Goal: Task Accomplishment & Management: Manage account settings

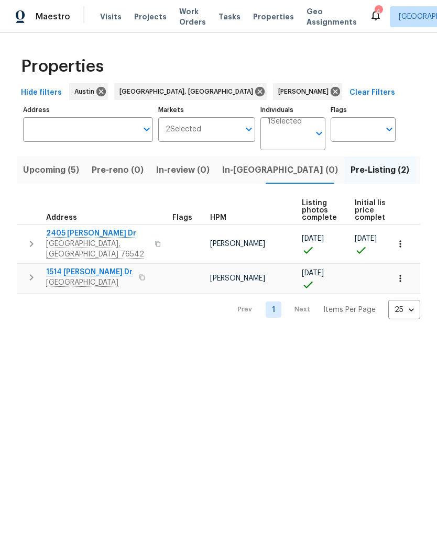
click at [415, 182] on button "Listed (11)" at bounding box center [442, 170] width 54 height 27
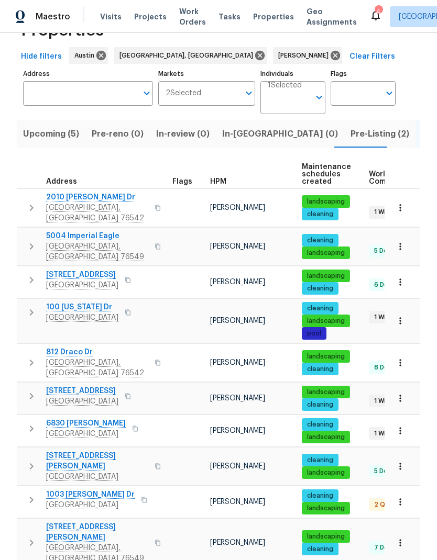
scroll to position [35, 0]
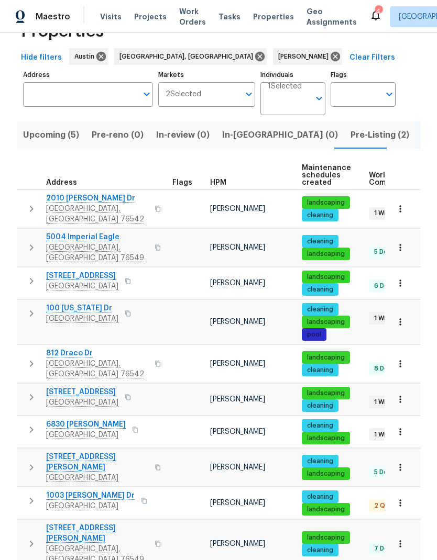
click at [93, 501] on span "[GEOGRAPHIC_DATA]" at bounding box center [90, 506] width 89 height 10
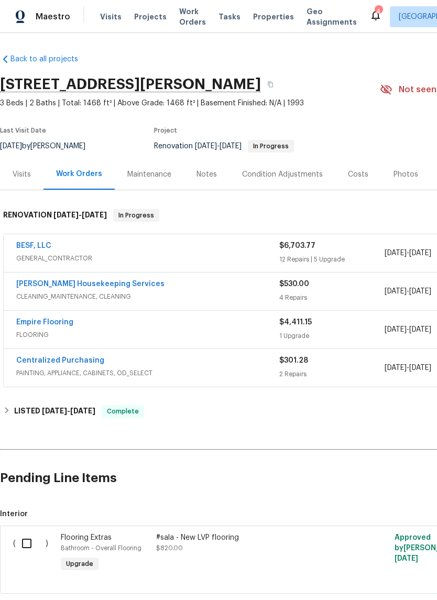
click at [159, 246] on div "BESF, LLC" at bounding box center [147, 246] width 263 height 13
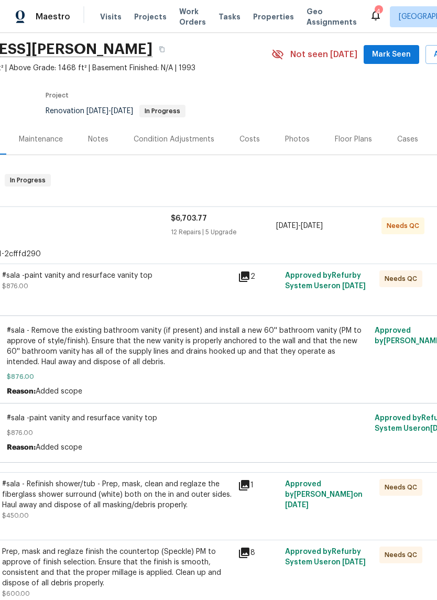
scroll to position [35, 109]
click at [201, 295] on div "#sala -paint vanity and resurface vanity top $876.00" at bounding box center [116, 291] width 236 height 48
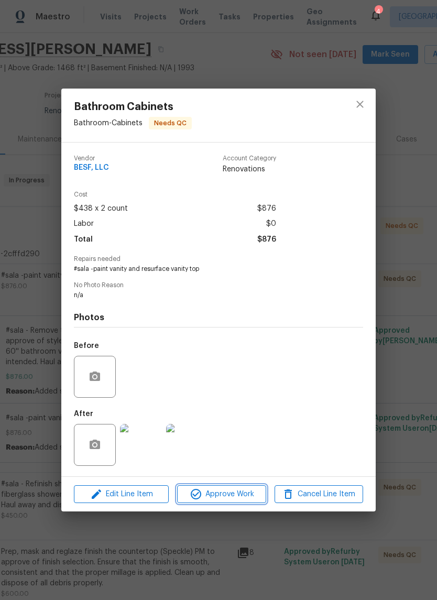
click at [227, 500] on span "Approve Work" at bounding box center [221, 494] width 82 height 13
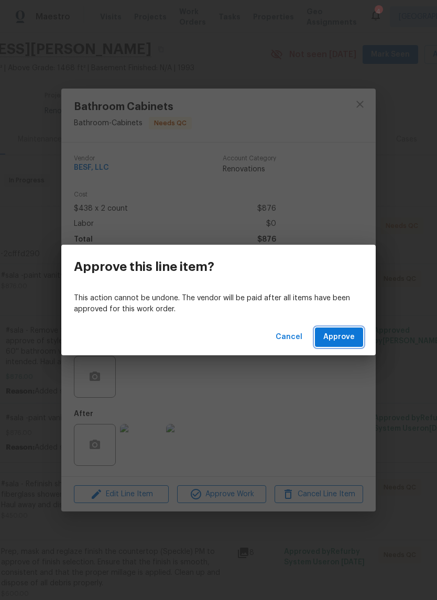
click at [337, 332] on span "Approve" at bounding box center [338, 337] width 31 height 13
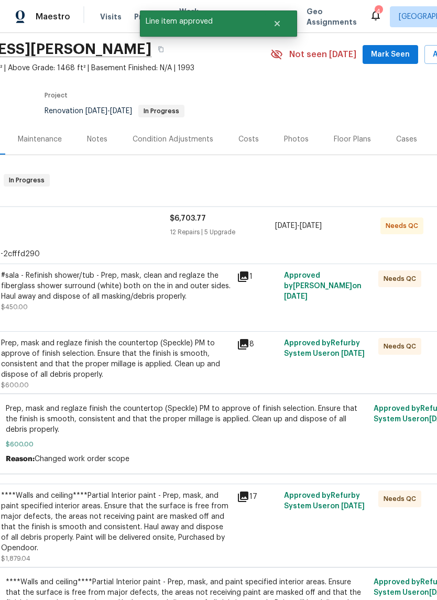
click at [175, 296] on div "#sala - Refinish shower/tub - Prep, mask, clean and reglaze the fiberglass show…" at bounding box center [115, 285] width 229 height 31
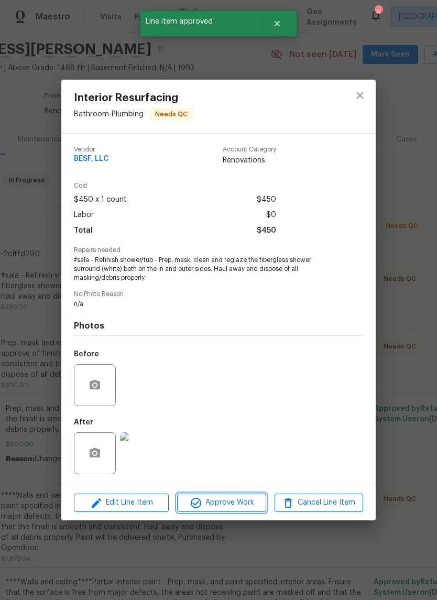
click at [233, 501] on span "Approve Work" at bounding box center [221, 502] width 82 height 13
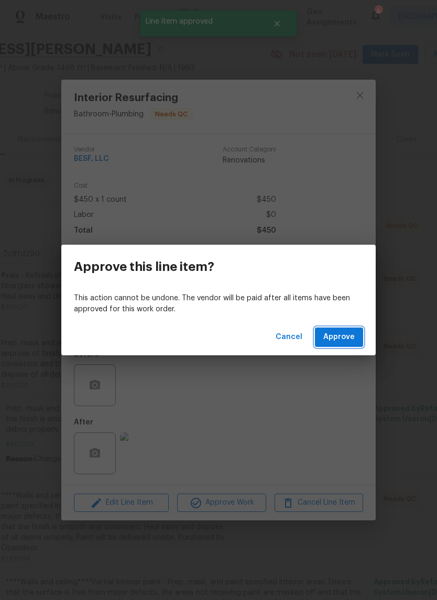
click at [344, 340] on span "Approve" at bounding box center [338, 337] width 31 height 13
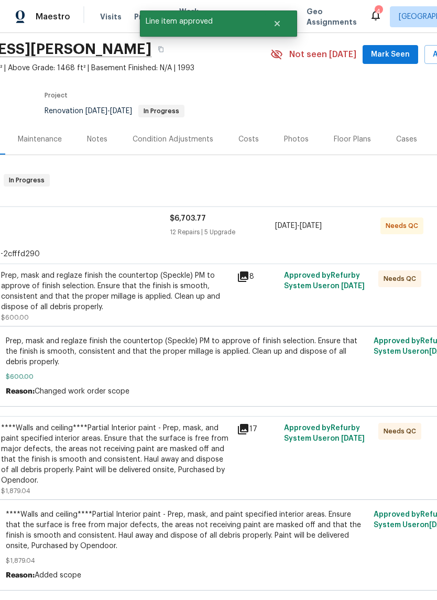
click at [179, 300] on div "Prep, mask and reglaze finish the countertop (Speckle) PM to approve of finish …" at bounding box center [115, 291] width 229 height 42
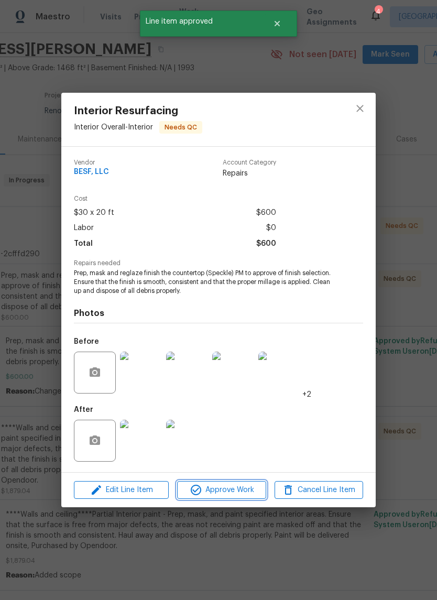
click at [230, 498] on button "Approve Work" at bounding box center [221, 490] width 89 height 18
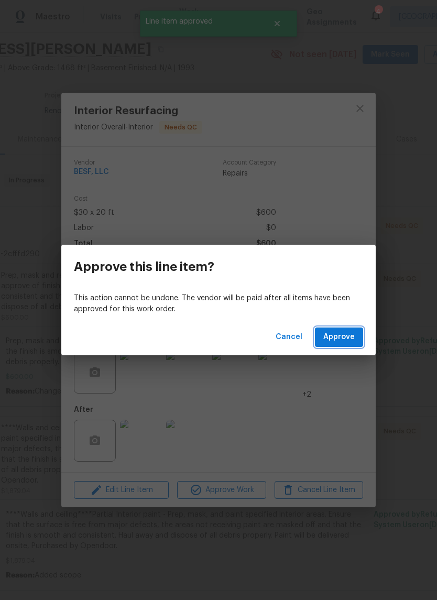
click at [346, 338] on span "Approve" at bounding box center [338, 337] width 31 height 13
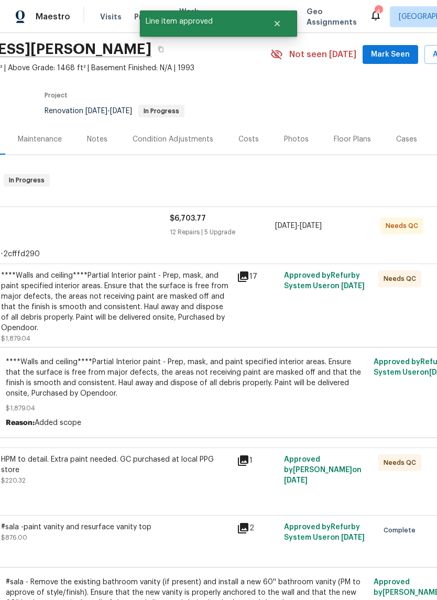
click at [186, 287] on div "****Walls and ceiling****Partial Interior paint - Prep, mask, and paint specifi…" at bounding box center [115, 301] width 229 height 63
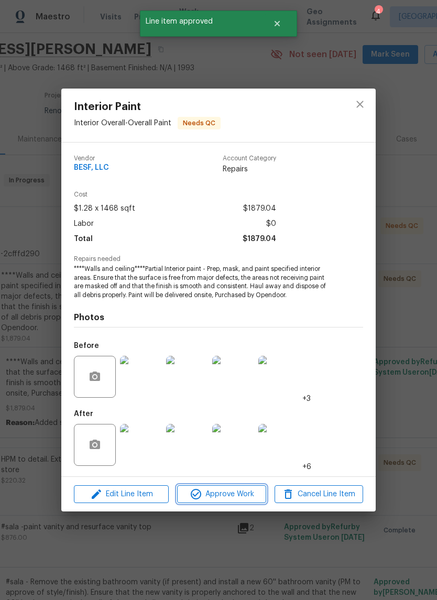
click at [234, 489] on span "Approve Work" at bounding box center [221, 494] width 82 height 13
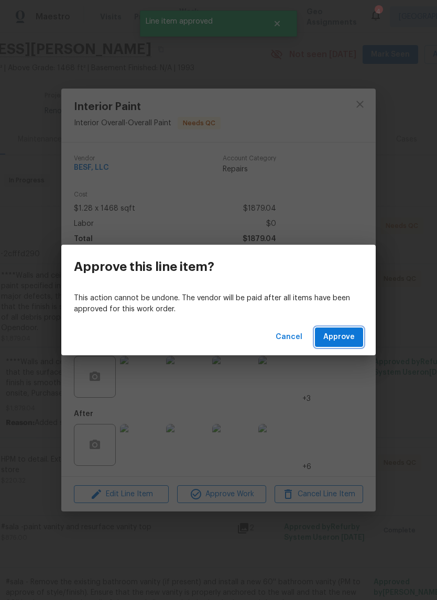
click at [339, 332] on span "Approve" at bounding box center [338, 337] width 31 height 13
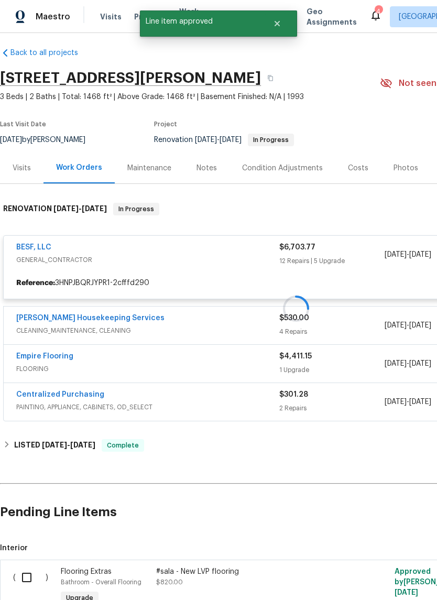
scroll to position [6, 0]
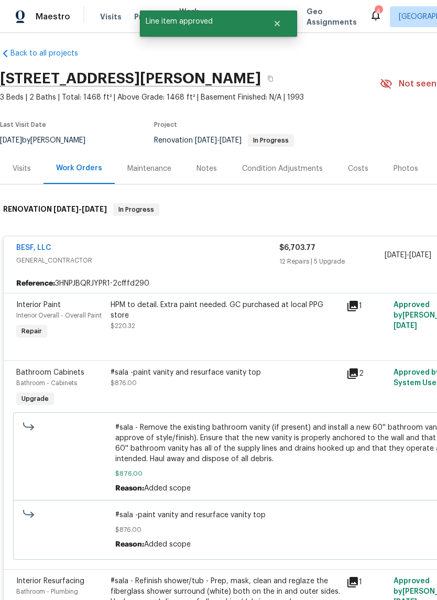
click at [38, 248] on link "BESF, LLC" at bounding box center [33, 247] width 35 height 7
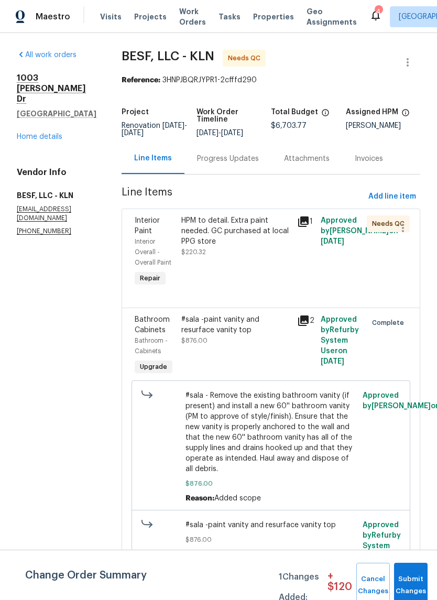
click at [247, 242] on div "HPM to detail. Extra paint needed. GC purchased at local PPG store $220.32" at bounding box center [236, 236] width 110 height 42
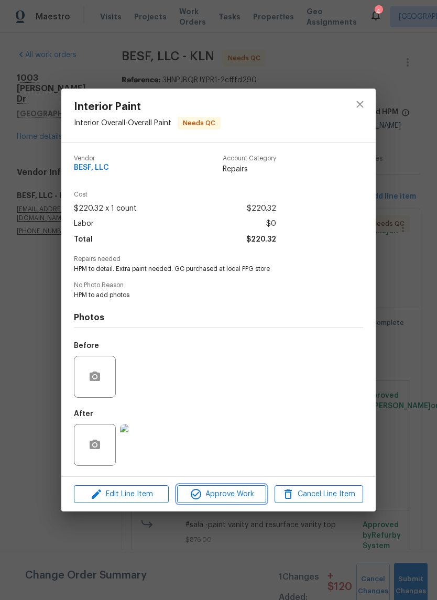
click at [237, 497] on span "Approve Work" at bounding box center [221, 494] width 82 height 13
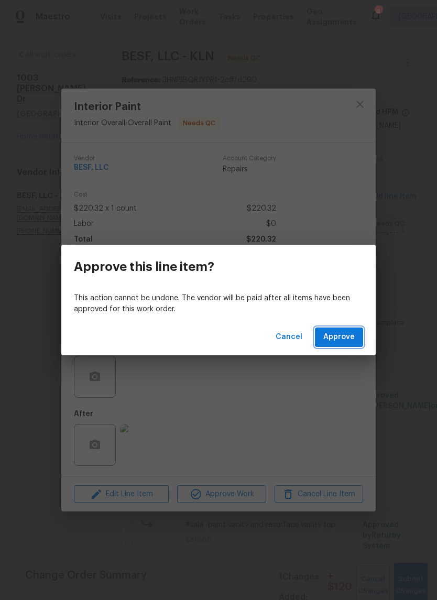
click at [349, 336] on span "Approve" at bounding box center [338, 337] width 31 height 13
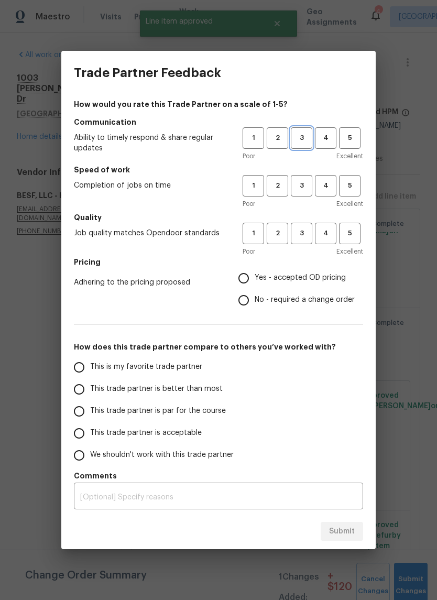
click at [305, 136] on span "3" at bounding box center [301, 138] width 19 height 12
click at [300, 177] on button "3" at bounding box center [301, 185] width 21 height 21
click at [307, 229] on span "3" at bounding box center [301, 233] width 19 height 12
click at [255, 278] on input "Yes - accepted OD pricing" at bounding box center [244, 278] width 22 height 22
radio input "true"
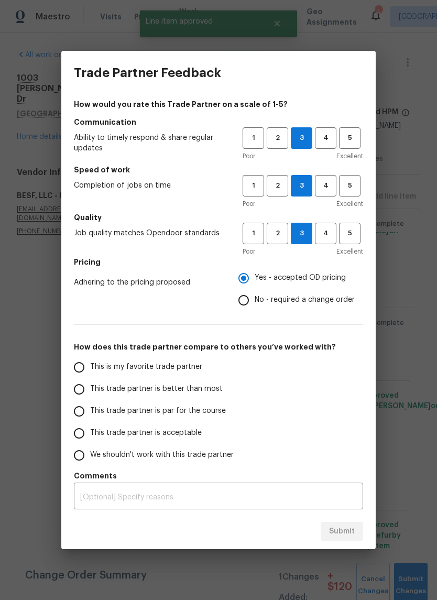
click at [86, 409] on input "This trade partner is par for the course" at bounding box center [79, 411] width 22 height 22
click at [344, 536] on span "Submit" at bounding box center [342, 531] width 26 height 13
radio input "true"
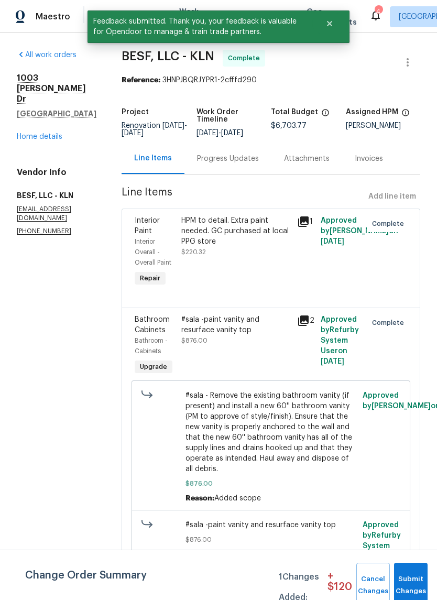
click at [48, 140] on link "Home details" at bounding box center [40, 136] width 46 height 7
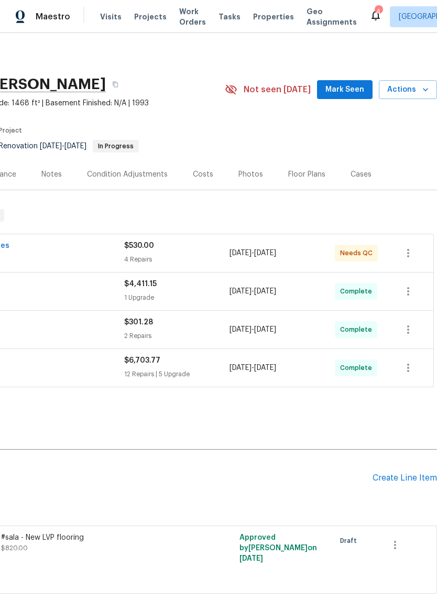
scroll to position [0, 155]
click at [197, 262] on div "4 Repairs" at bounding box center [176, 259] width 105 height 10
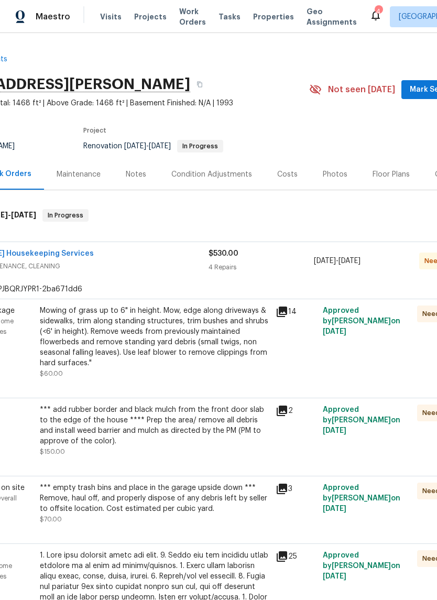
scroll to position [0, 71]
click at [29, 251] on link "Arelis Housekeeping Services" at bounding box center [20, 253] width 148 height 7
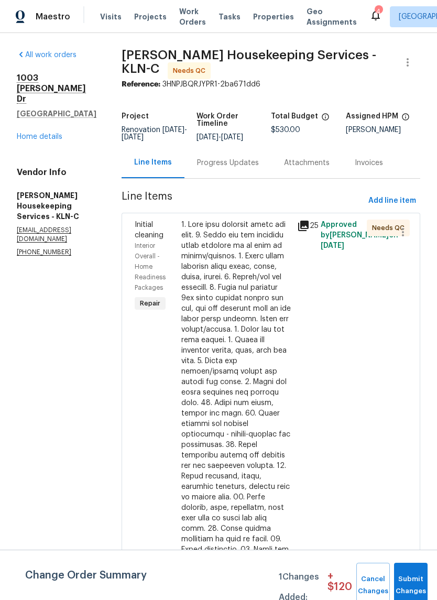
click at [262, 426] on div at bounding box center [236, 470] width 110 height 503
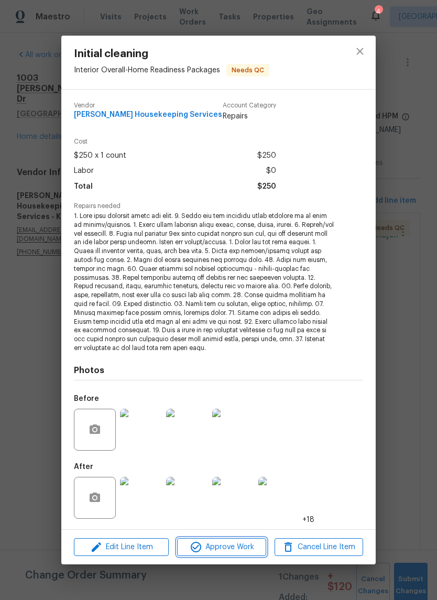
click at [236, 544] on span "Approve Work" at bounding box center [221, 547] width 82 height 13
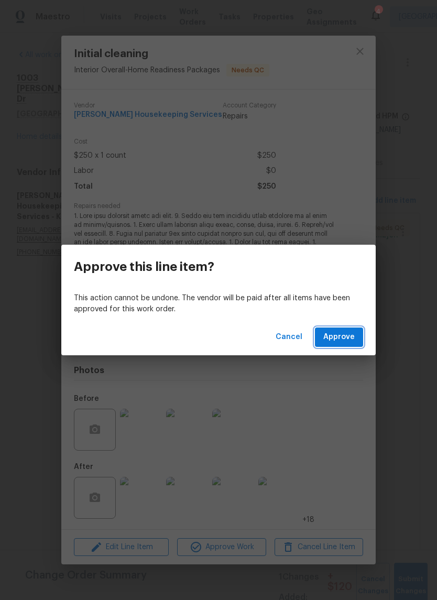
click at [337, 333] on span "Approve" at bounding box center [338, 337] width 31 height 13
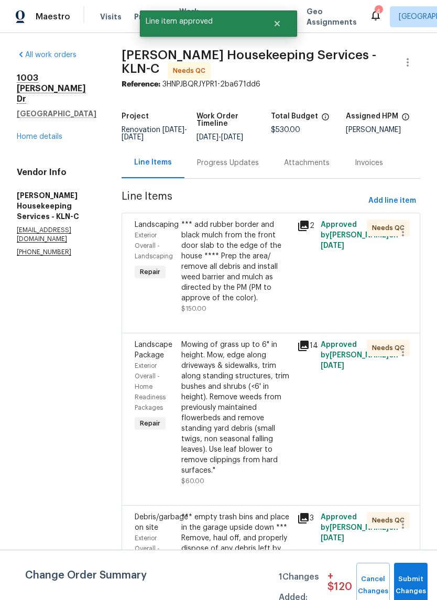
click at [255, 276] on div "*** add rubber border and black mulch from the front door slab to the edge of t…" at bounding box center [236, 261] width 110 height 84
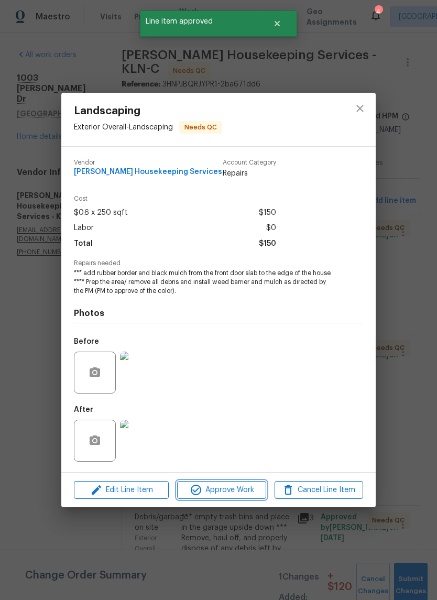
click at [228, 491] on span "Approve Work" at bounding box center [221, 489] width 82 height 13
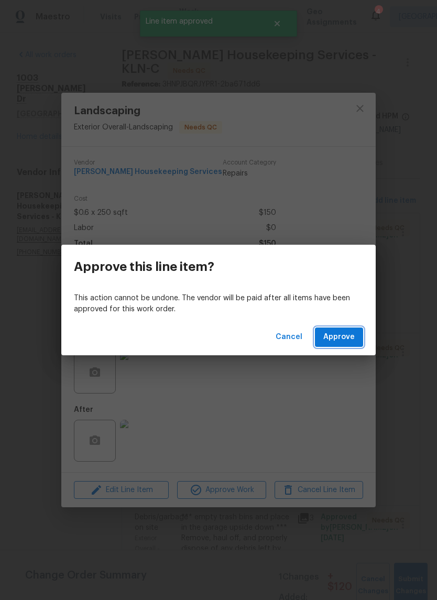
click at [349, 332] on span "Approve" at bounding box center [338, 337] width 31 height 13
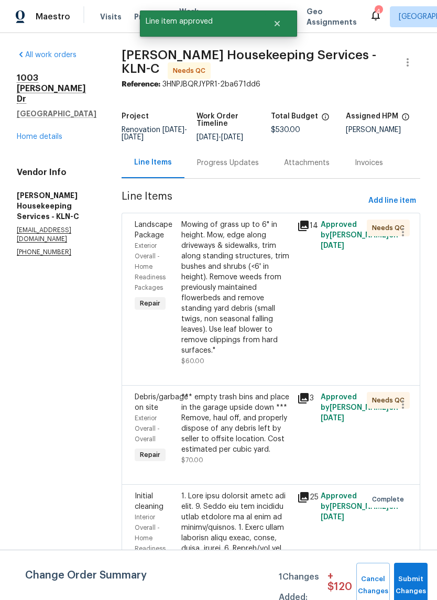
click at [247, 296] on div "Mowing of grass up to 6" in height. Mow, edge along driveways & sidewalks, trim…" at bounding box center [236, 287] width 110 height 136
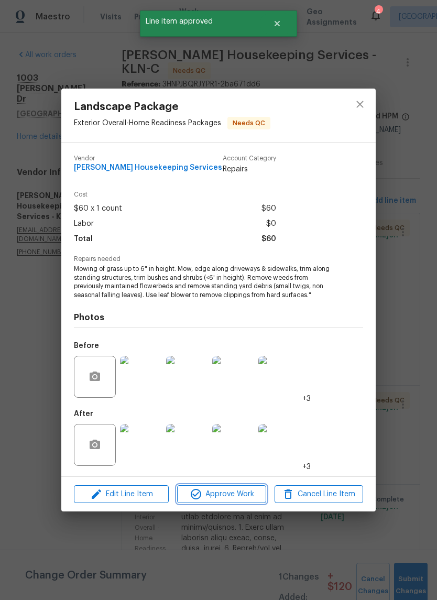
click at [229, 494] on span "Approve Work" at bounding box center [221, 494] width 82 height 13
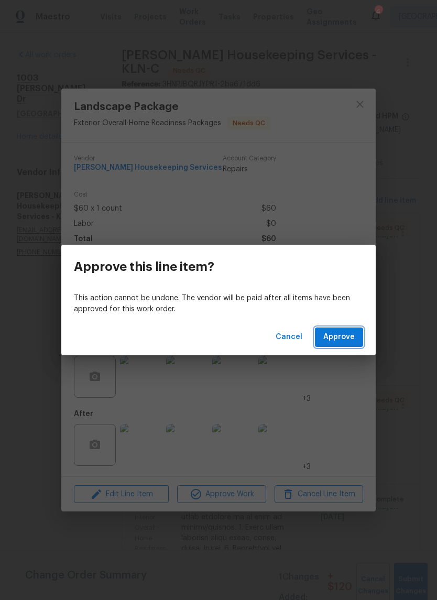
click at [351, 333] on span "Approve" at bounding box center [338, 337] width 31 height 13
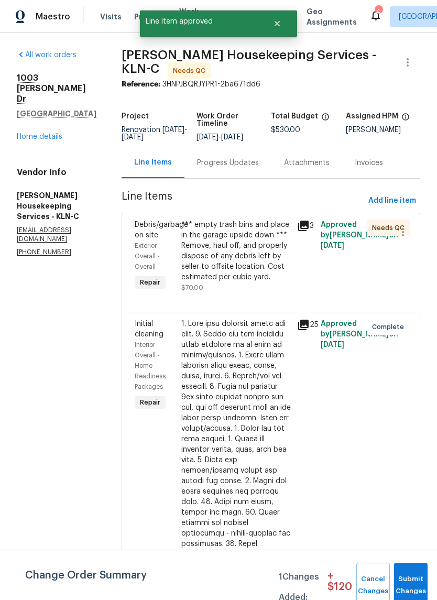
click at [241, 272] on div "*** empty trash bins and place in the garage upside down *** Remove, haul off, …" at bounding box center [236, 250] width 110 height 63
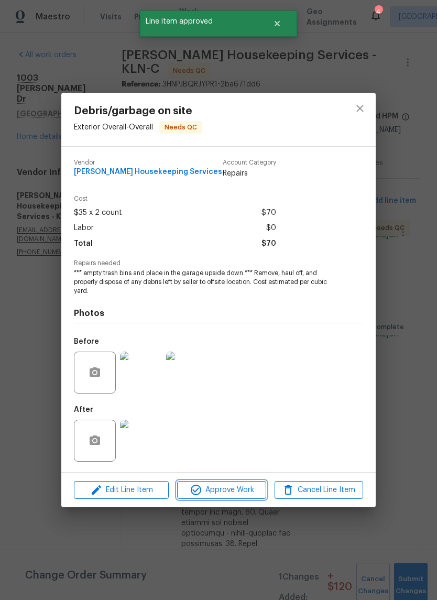
click at [249, 488] on span "Approve Work" at bounding box center [221, 489] width 82 height 13
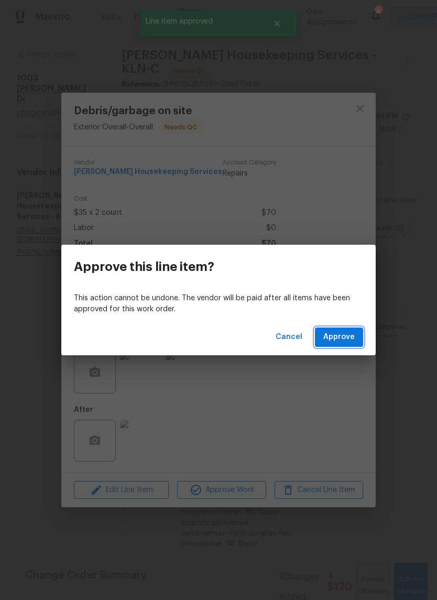
click at [343, 334] on span "Approve" at bounding box center [338, 337] width 31 height 13
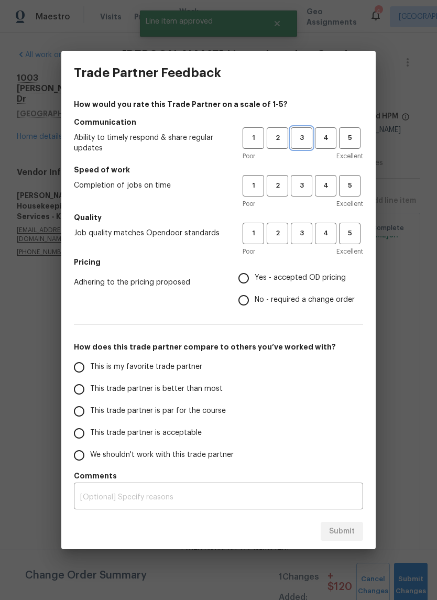
click at [301, 134] on span "3" at bounding box center [301, 138] width 19 height 12
click at [298, 195] on button "3" at bounding box center [301, 185] width 21 height 21
click at [295, 241] on button "3" at bounding box center [301, 233] width 21 height 21
click at [246, 277] on input "Yes - accepted OD pricing" at bounding box center [244, 278] width 22 height 22
radio input "true"
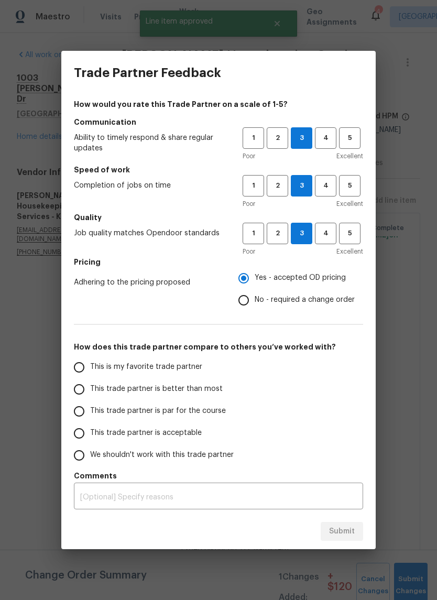
click at [84, 414] on input "This trade partner is par for the course" at bounding box center [79, 411] width 22 height 22
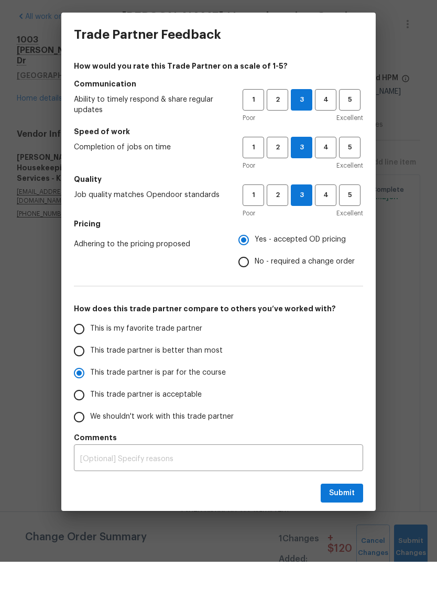
scroll to position [26, 0]
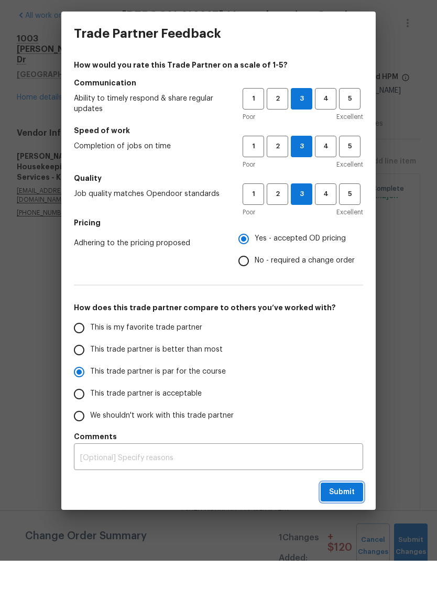
click at [358, 522] on button "Submit" at bounding box center [342, 531] width 42 height 19
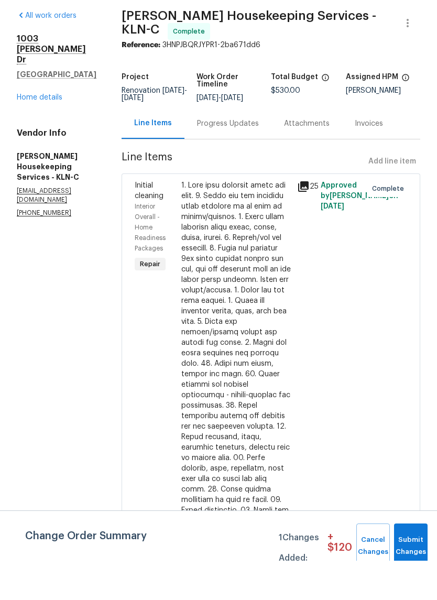
radio input "true"
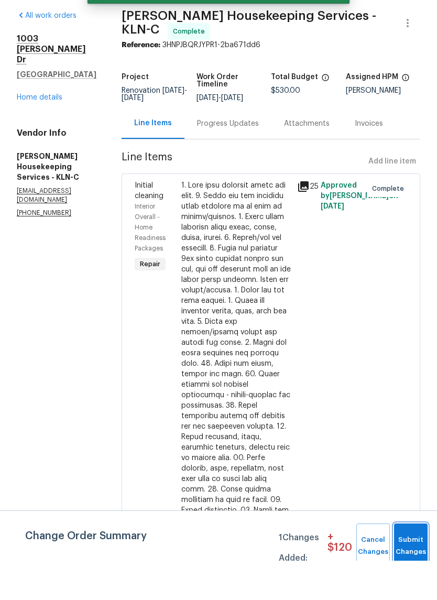
click at [418, 563] on button "Submit Changes" at bounding box center [411, 585] width 34 height 45
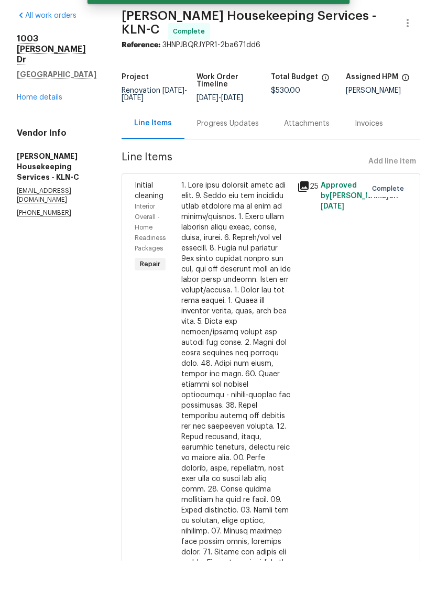
click at [58, 133] on link "Home details" at bounding box center [40, 136] width 46 height 7
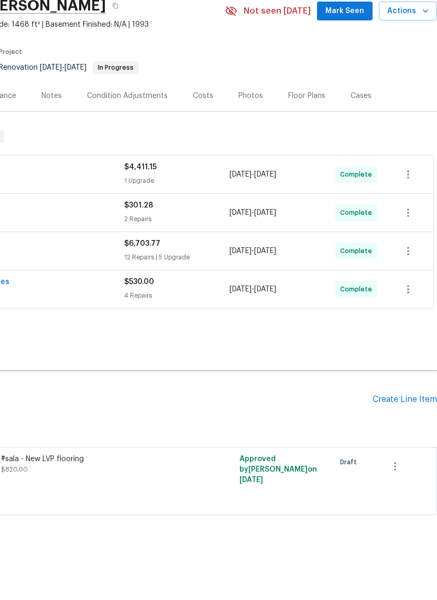
click at [433, 336] on div "Back to all projects 1003 Joe Morse Dr, Copperas Cove, TX 76522 3 Beds | 2 Bath…" at bounding box center [141, 284] width 592 height 556
